Goal: Task Accomplishment & Management: Manage account settings

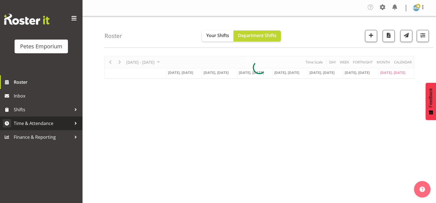
click at [53, 122] on span "Time & Attendance" at bounding box center [43, 123] width 58 height 8
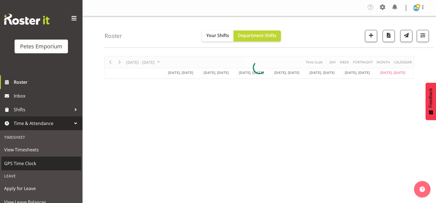
click at [31, 164] on span "GPS Time Clock" at bounding box center [41, 164] width 74 height 8
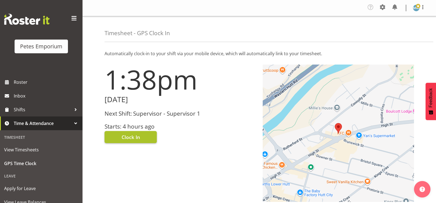
click at [136, 134] on span "Clock In" at bounding box center [131, 137] width 18 height 7
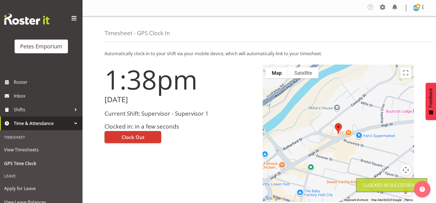
click at [418, 10] on img at bounding box center [416, 8] width 7 height 7
click at [393, 34] on link "Log Out" at bounding box center [400, 30] width 53 height 10
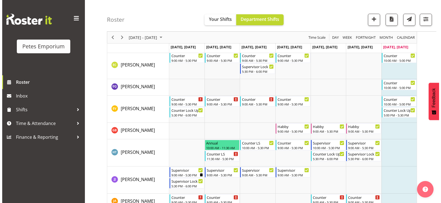
scroll to position [248, 0]
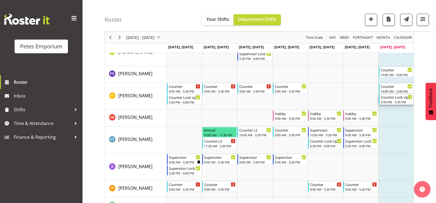
click at [391, 101] on div "5:00 PM - 5:30 PM" at bounding box center [397, 102] width 32 height 4
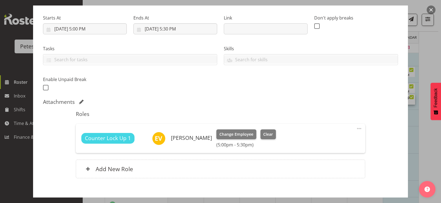
scroll to position [83, 0]
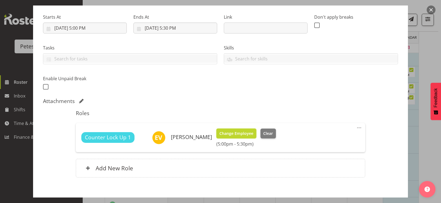
click at [227, 133] on span "Change Employee" at bounding box center [236, 134] width 34 height 6
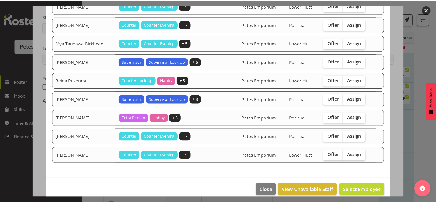
scroll to position [351, 0]
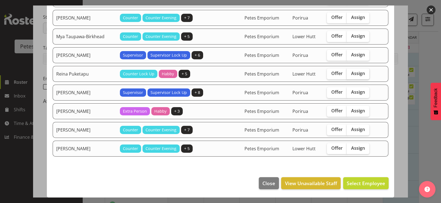
click at [352, 73] on span "Assign" at bounding box center [358, 74] width 14 height 6
click at [350, 73] on input "Assign" at bounding box center [348, 74] width 4 height 4
checkbox input "true"
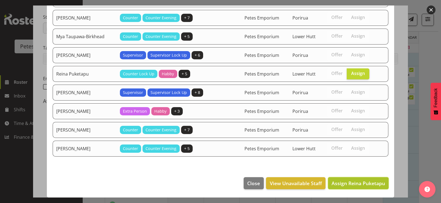
click at [349, 185] on span "Assign Reina Puketapu" at bounding box center [357, 183] width 53 height 7
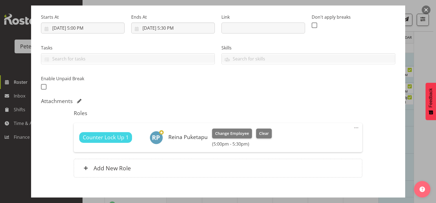
click at [426, 10] on button "button" at bounding box center [426, 10] width 9 height 9
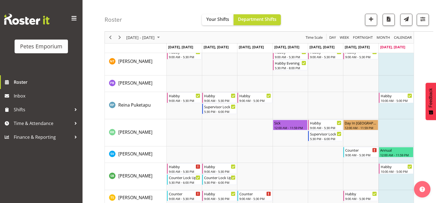
scroll to position [606, 0]
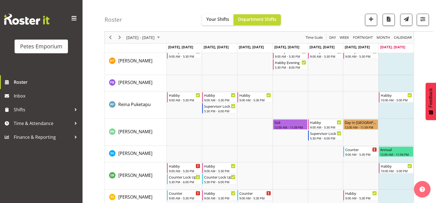
click at [391, 110] on td "Timeline Week of August 31, 2025" at bounding box center [396, 105] width 35 height 27
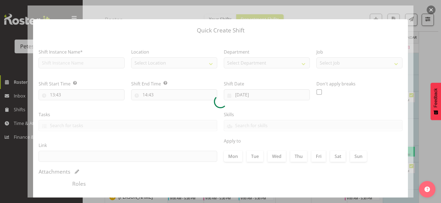
checkbox input "true"
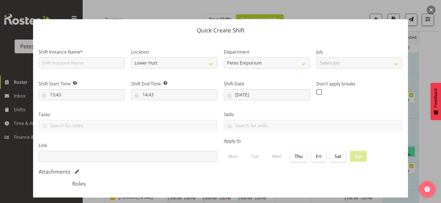
click at [430, 10] on button "button" at bounding box center [430, 10] width 9 height 9
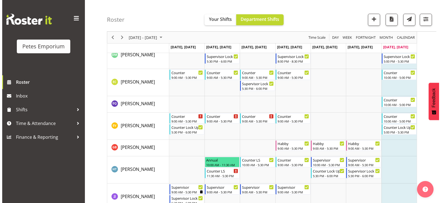
scroll to position [189, 0]
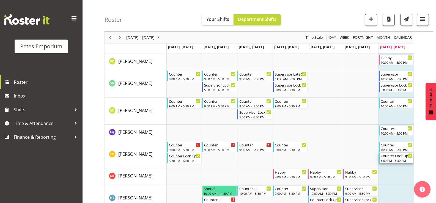
click at [391, 160] on div "5:00 PM - 5:30 PM" at bounding box center [397, 161] width 32 height 4
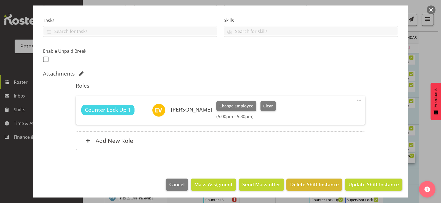
scroll to position [112, 0]
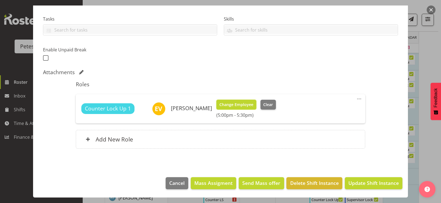
click at [234, 104] on span "Change Employee" at bounding box center [236, 105] width 34 height 6
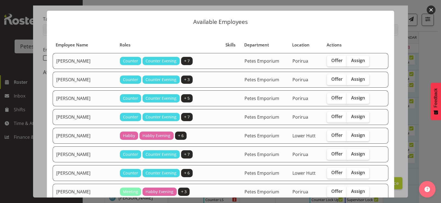
scroll to position [0, 0]
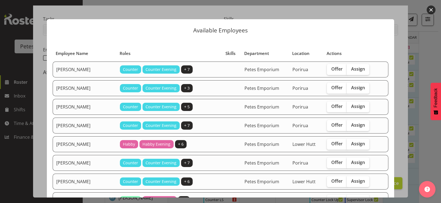
click at [433, 7] on button "button" at bounding box center [430, 10] width 9 height 9
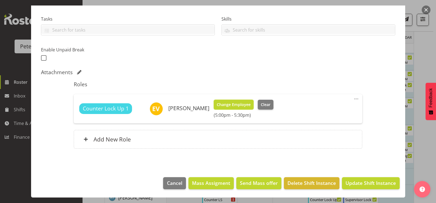
click at [229, 103] on span "Change Employee" at bounding box center [234, 105] width 34 height 6
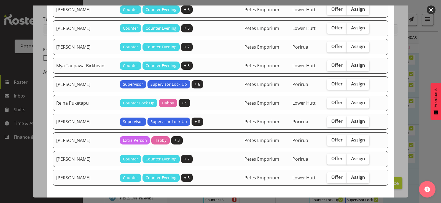
scroll to position [296, 0]
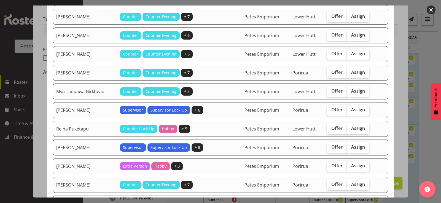
click at [143, 127] on span "Counter Lock Up" at bounding box center [138, 129] width 31 height 6
click at [360, 126] on span "Assign" at bounding box center [358, 129] width 14 height 6
click at [350, 127] on input "Assign" at bounding box center [348, 129] width 4 height 4
checkbox input "true"
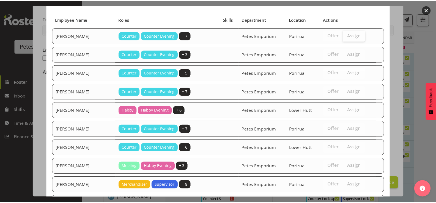
scroll to position [0, 0]
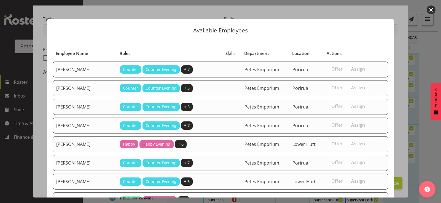
click at [430, 10] on button "button" at bounding box center [430, 10] width 9 height 9
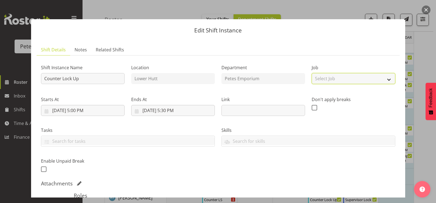
click at [356, 79] on select "Select Job Create new job" at bounding box center [354, 78] width 84 height 11
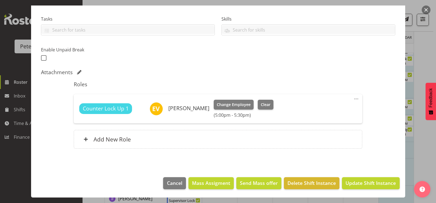
scroll to position [244, 0]
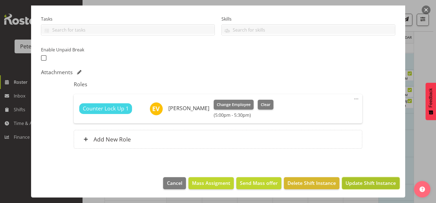
click at [351, 181] on span "Update Shift Instance" at bounding box center [371, 183] width 50 height 7
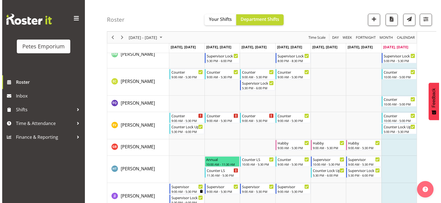
scroll to position [217, 0]
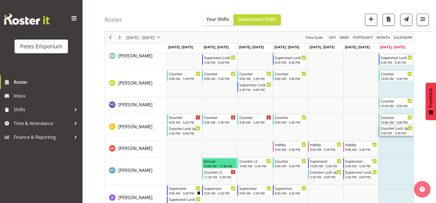
click at [397, 131] on div "Counter Lock Up" at bounding box center [397, 129] width 32 height 6
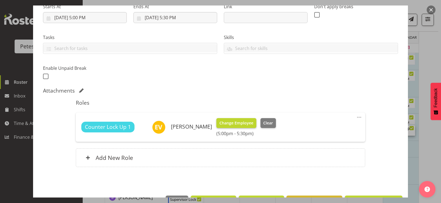
scroll to position [110, 0]
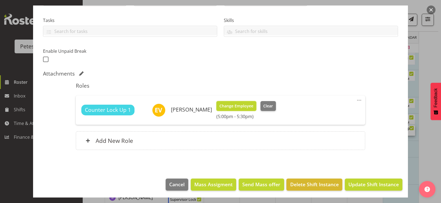
click at [237, 107] on span "Change Employee" at bounding box center [236, 106] width 34 height 6
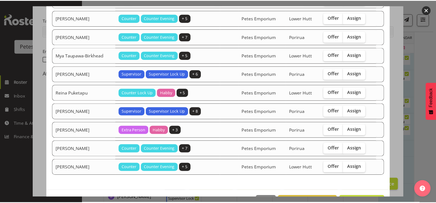
scroll to position [351, 0]
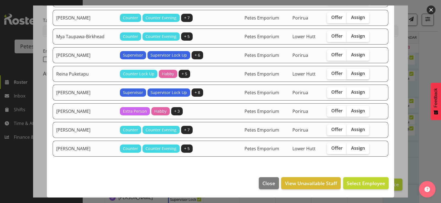
click at [355, 74] on span "Assign" at bounding box center [358, 74] width 14 height 6
click at [350, 74] on input "Assign" at bounding box center [348, 74] width 4 height 4
checkbox input "true"
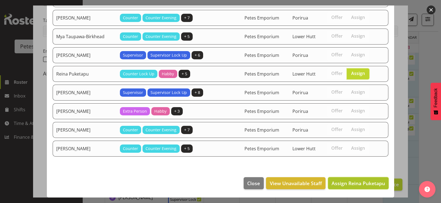
click at [342, 182] on span "Assign Reina Puketapu" at bounding box center [357, 183] width 53 height 7
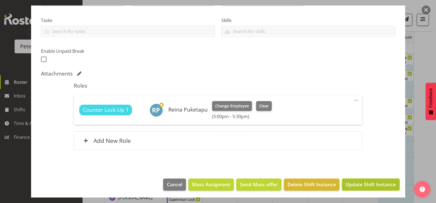
click at [357, 186] on span "Update Shift Instance" at bounding box center [371, 184] width 50 height 7
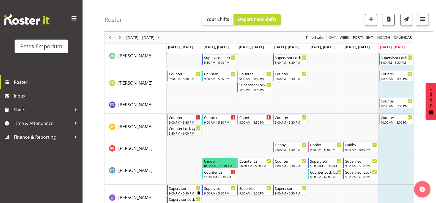
scroll to position [179, 0]
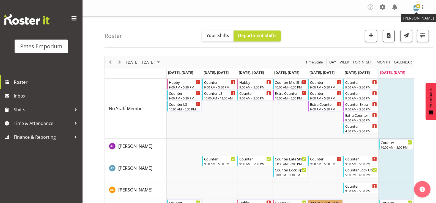
drag, startPoint x: 415, startPoint y: 6, endPoint x: 412, endPoint y: 15, distance: 9.3
click at [415, 7] on img at bounding box center [416, 8] width 7 height 7
click at [387, 29] on link "Log Out" at bounding box center [400, 30] width 53 height 10
